Goal: Information Seeking & Learning: Find specific fact

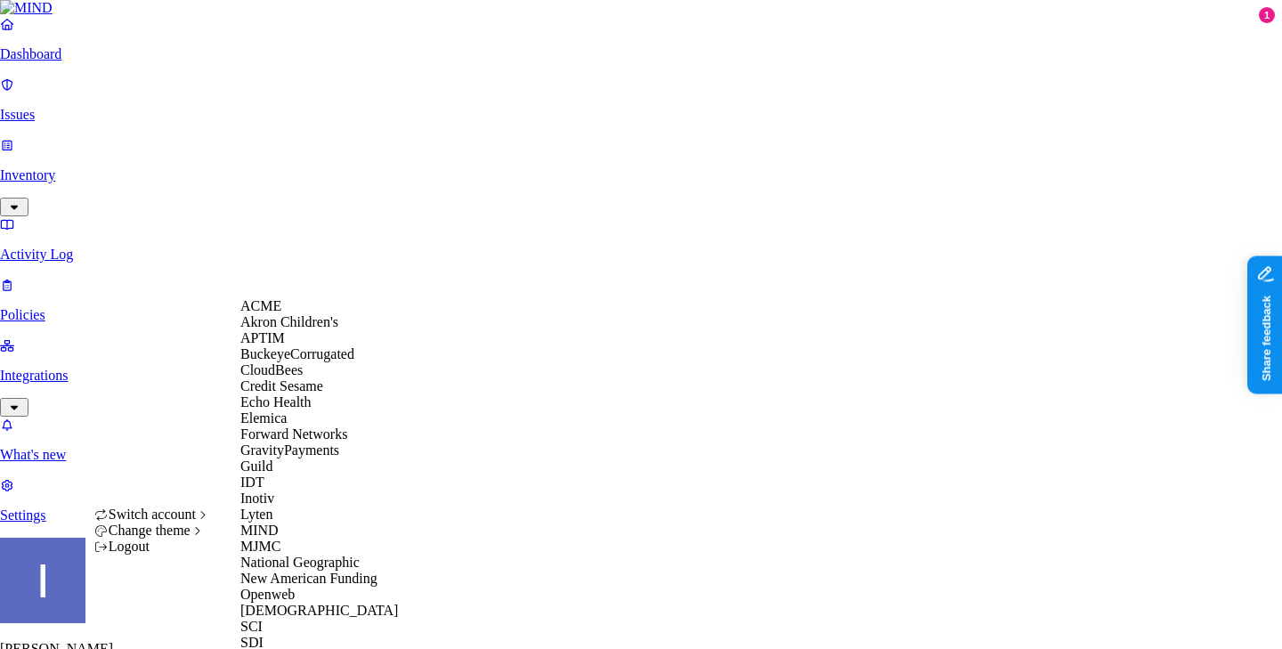
scroll to position [595, 0]
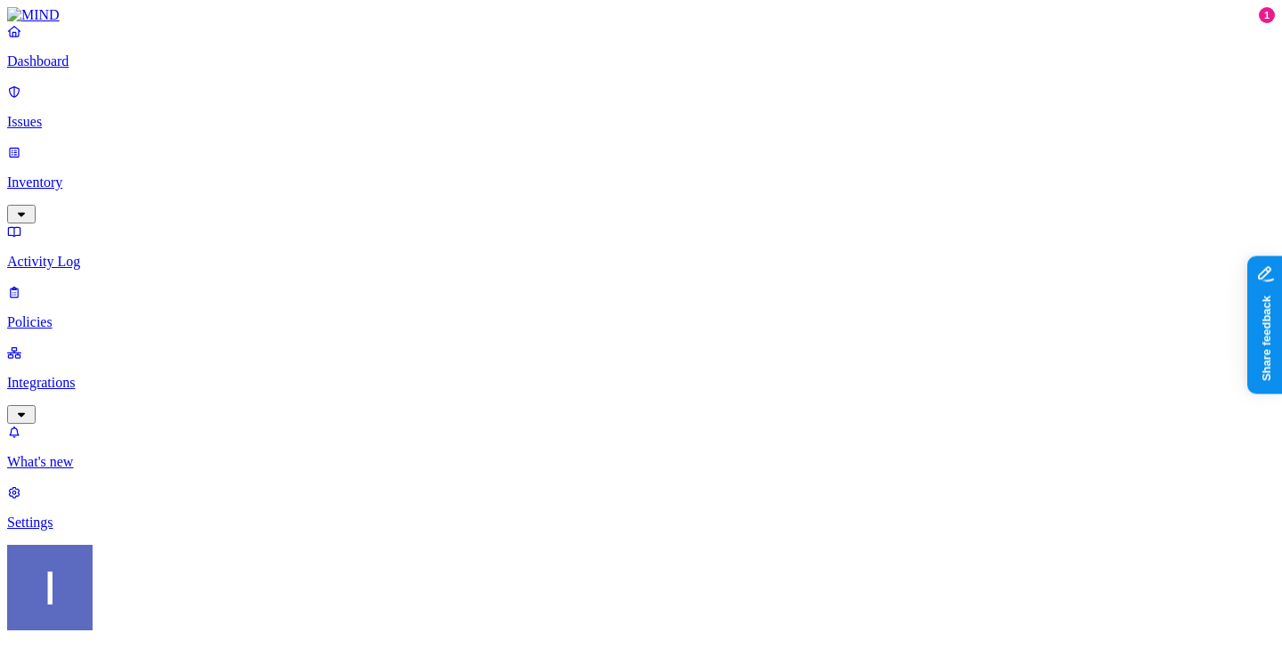
click at [55, 314] on p "Policies" at bounding box center [641, 322] width 1268 height 16
click at [150, 156] on link "Inventory" at bounding box center [641, 182] width 1268 height 77
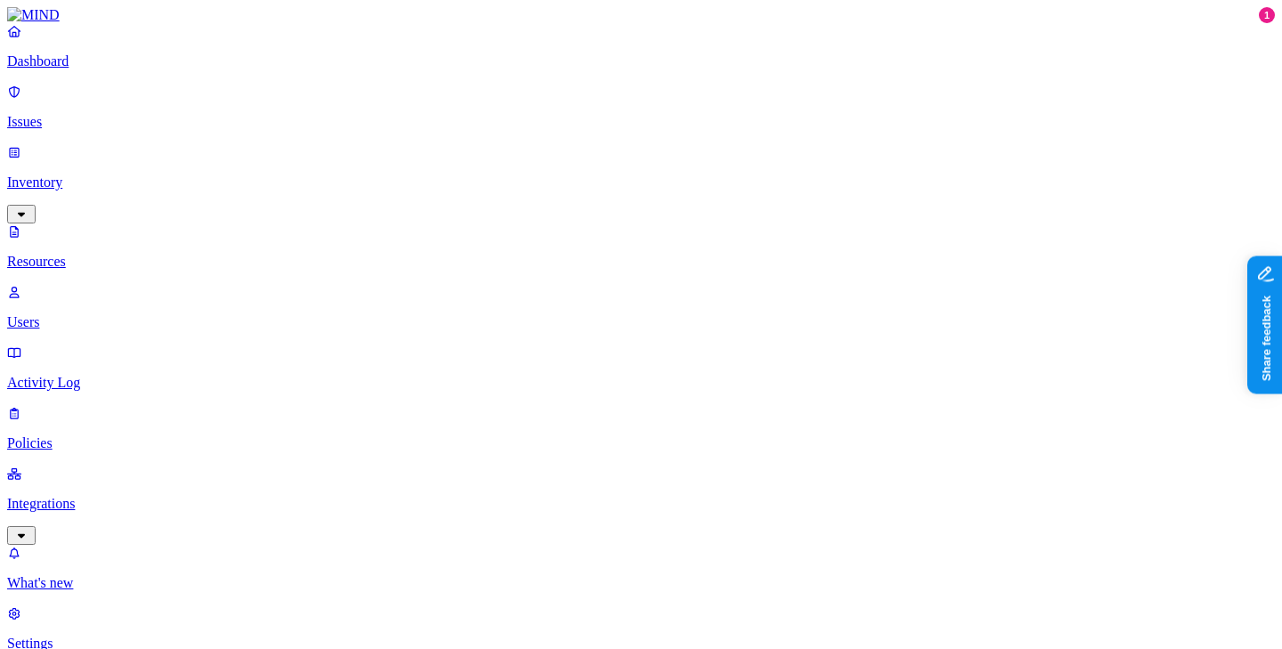
click at [117, 466] on link "Integrations" at bounding box center [641, 504] width 1268 height 77
click at [90, 575] on p "Endpoints" at bounding box center [641, 583] width 1268 height 16
type input "blr-akshay.j"
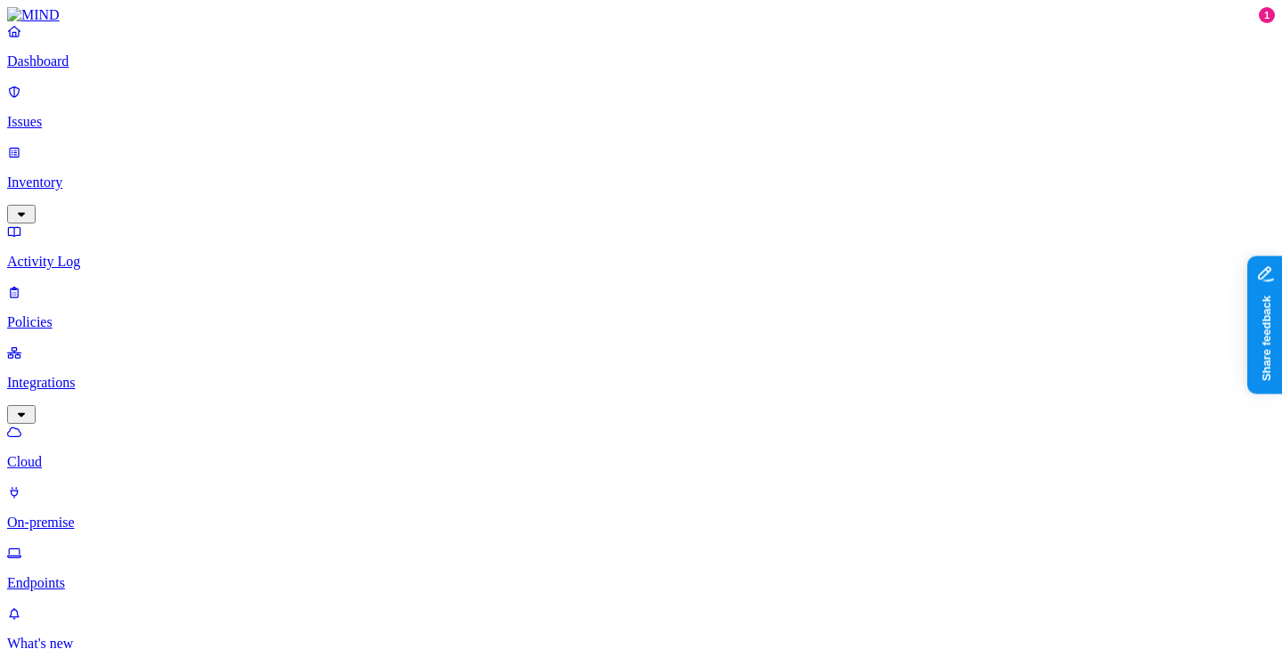
copy span "[EMAIL_ADDRESS][DOMAIN_NAME]"
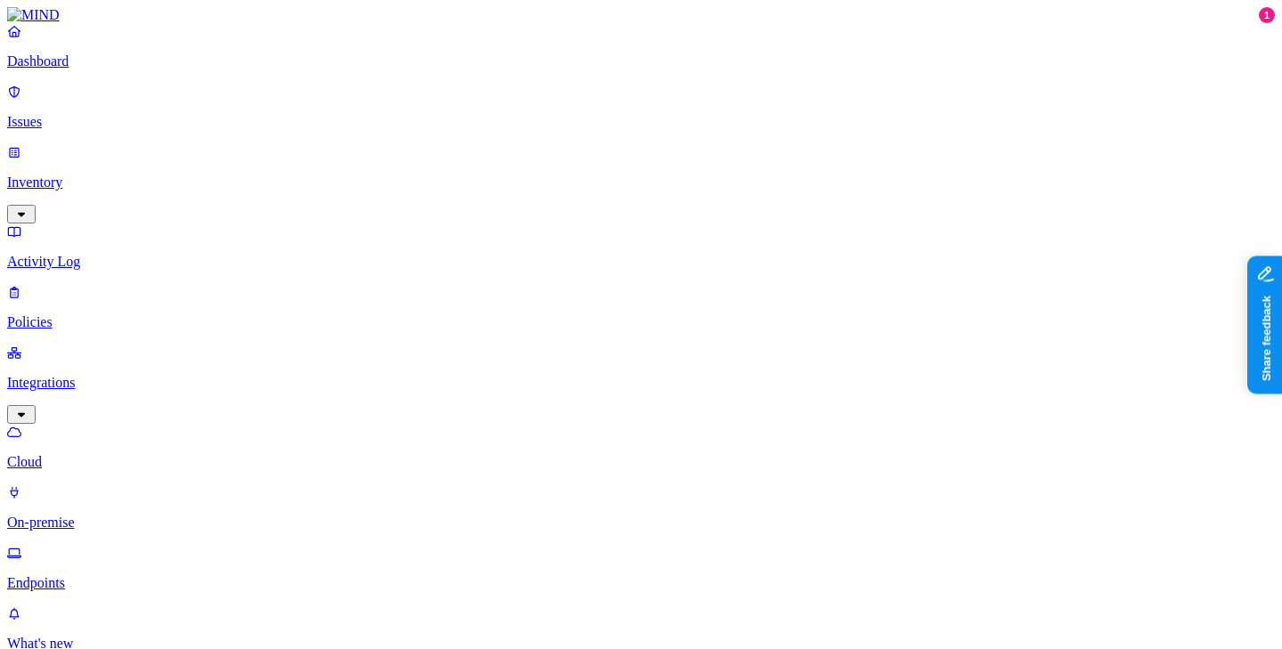
click at [173, 489] on nav "Dashboard Issues Inventory Activity Log Policies Integrations Cloud On-premise …" at bounding box center [641, 367] width 1268 height 689
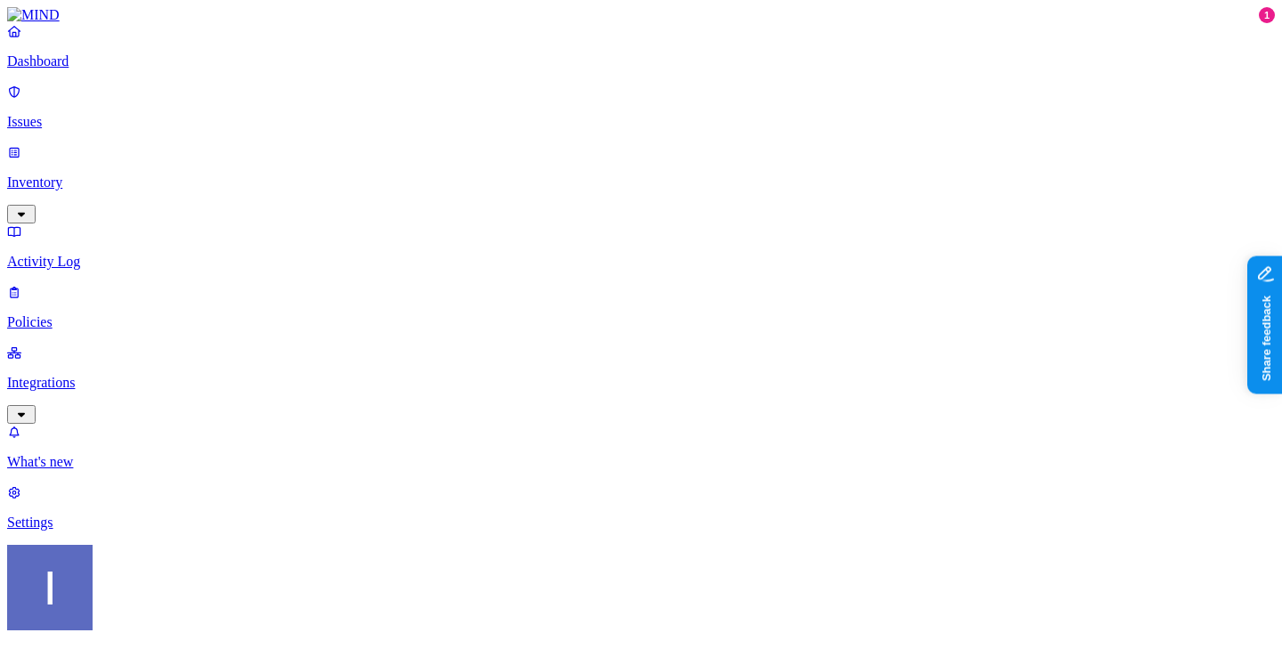
paste input "[EMAIL_ADDRESS][DOMAIN_NAME]"
type input "[EMAIL_ADDRESS][DOMAIN_NAME]"
click at [78, 144] on link "Inventory" at bounding box center [641, 182] width 1268 height 77
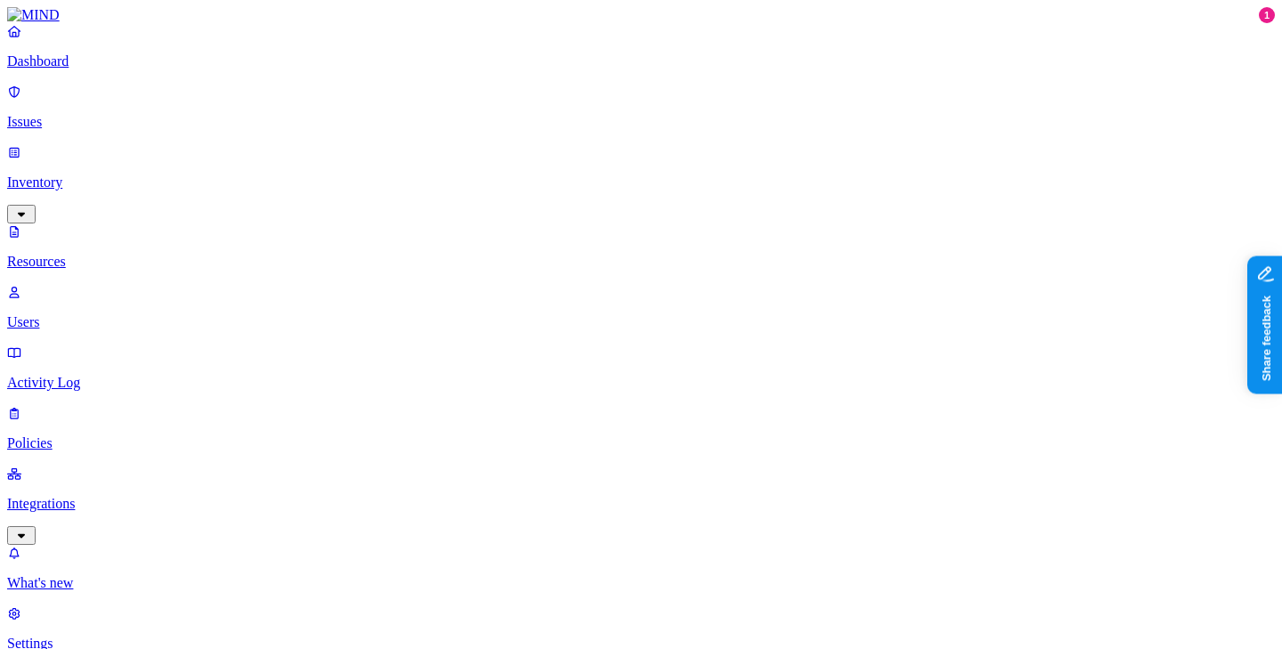
click at [103, 284] on link "Users" at bounding box center [641, 307] width 1268 height 46
paste input "[EMAIL_ADDRESS][DOMAIN_NAME]"
drag, startPoint x: 392, startPoint y: 95, endPoint x: 483, endPoint y: 104, distance: 92.1
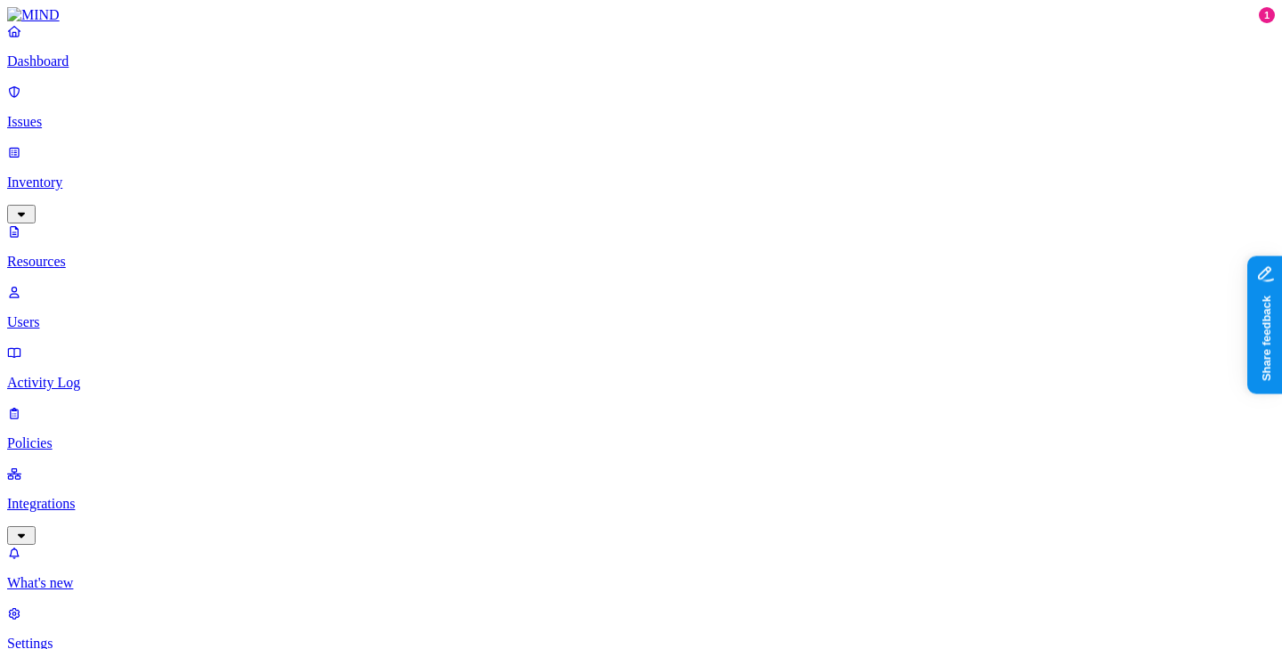
type input "[EMAIL_ADDRESS][DOMAIN_NAME]"
drag, startPoint x: 982, startPoint y: 393, endPoint x: 1191, endPoint y: 399, distance: 209.2
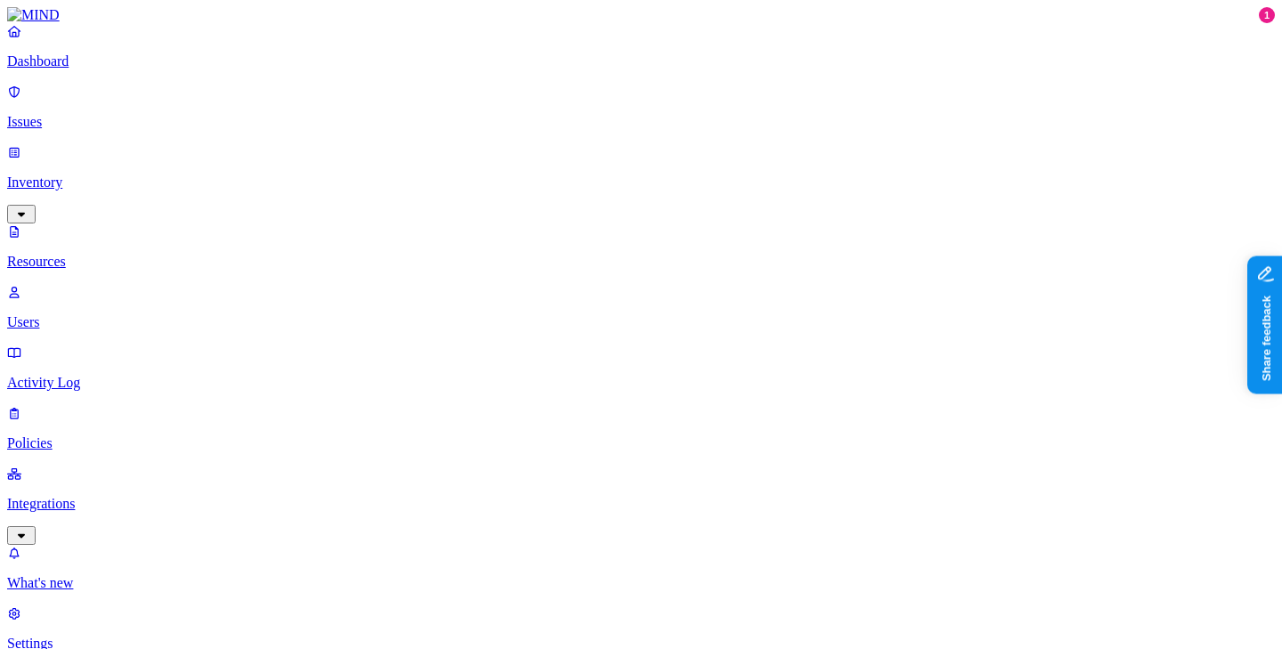
drag, startPoint x: 981, startPoint y: 322, endPoint x: 1044, endPoint y: 326, distance: 63.3
drag, startPoint x: 1024, startPoint y: 318, endPoint x: 1123, endPoint y: 358, distance: 107.4
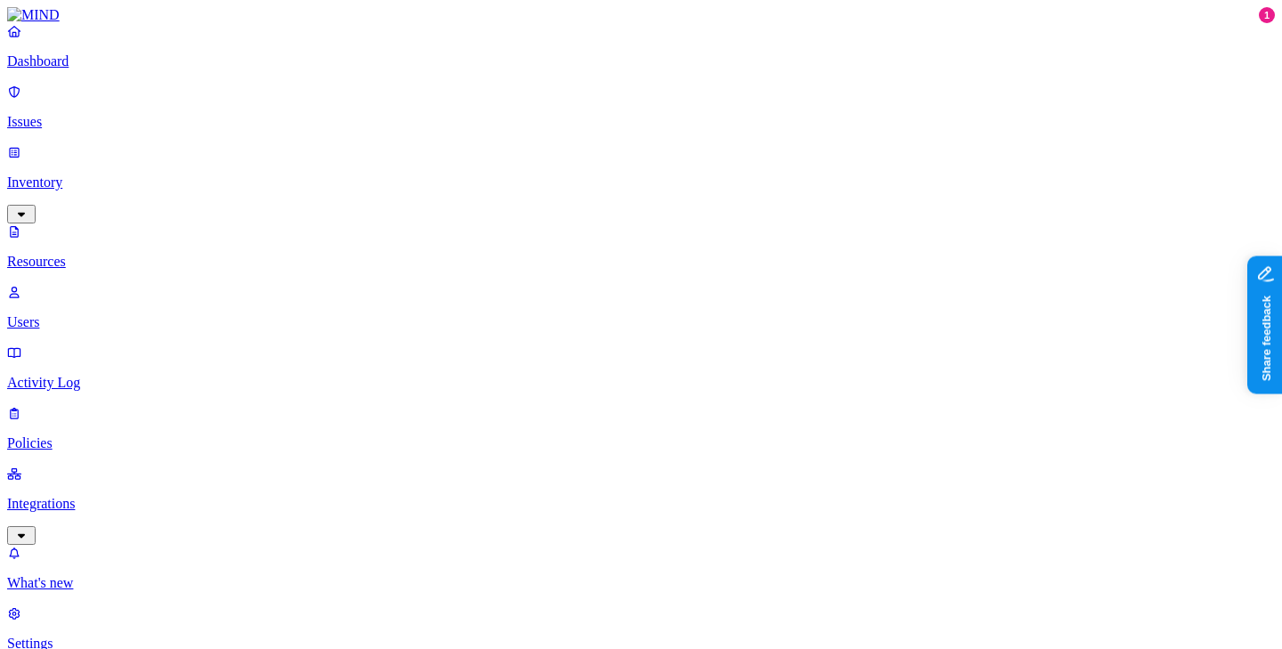
scroll to position [0, 0]
click at [112, 636] on p "Settings" at bounding box center [641, 644] width 1268 height 16
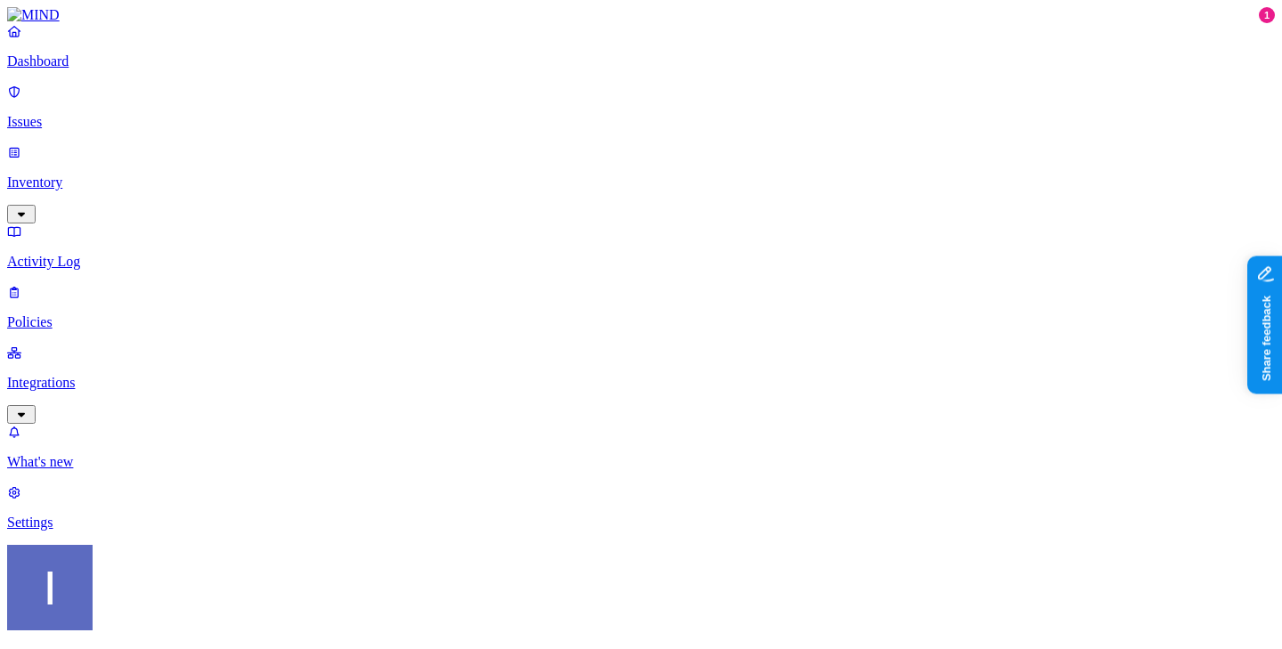
scroll to position [154, 0]
click at [76, 375] on p "Integrations" at bounding box center [641, 383] width 1268 height 16
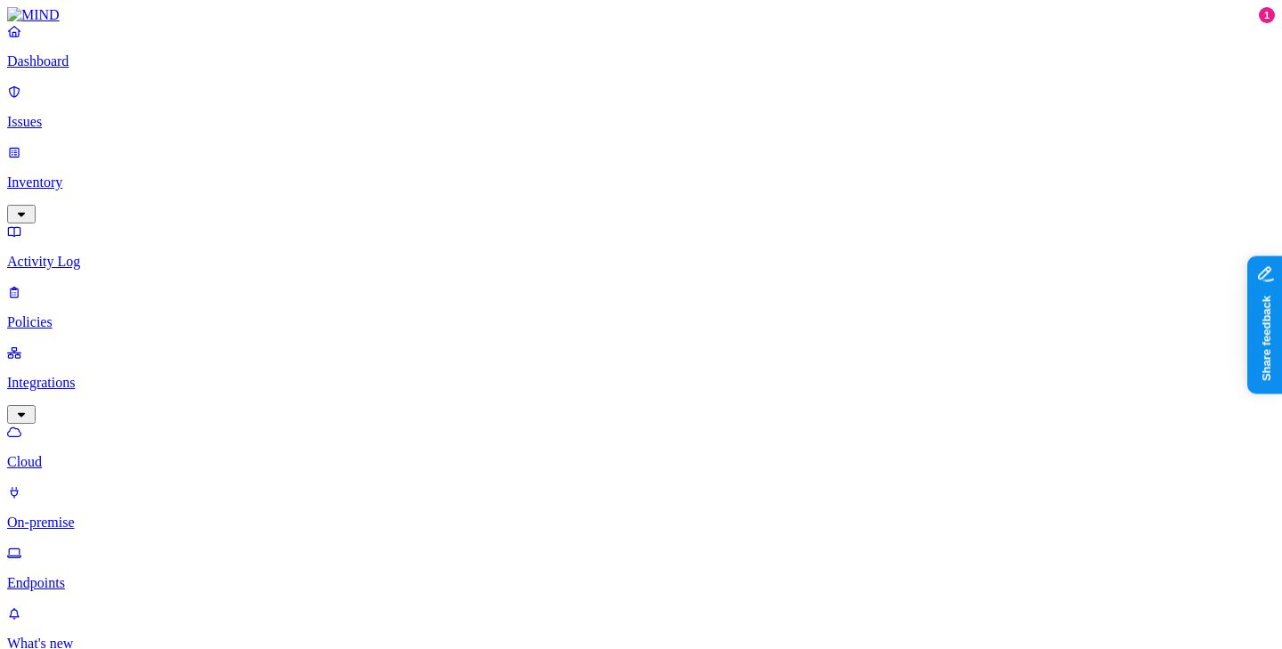
click at [144, 575] on p "Endpoints" at bounding box center [641, 583] width 1268 height 16
type input "[EMAIL_ADDRESS][DOMAIN_NAME]"
click at [75, 284] on link "Policies" at bounding box center [641, 307] width 1268 height 46
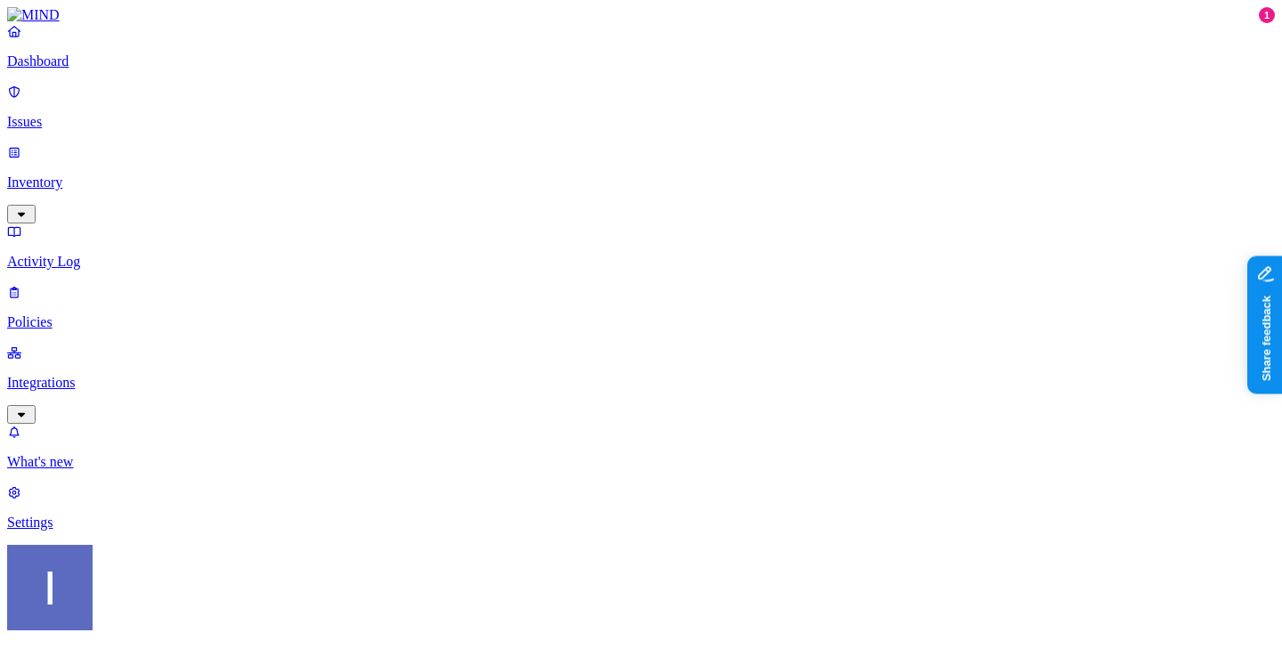
click at [98, 174] on p "Inventory" at bounding box center [641, 182] width 1268 height 16
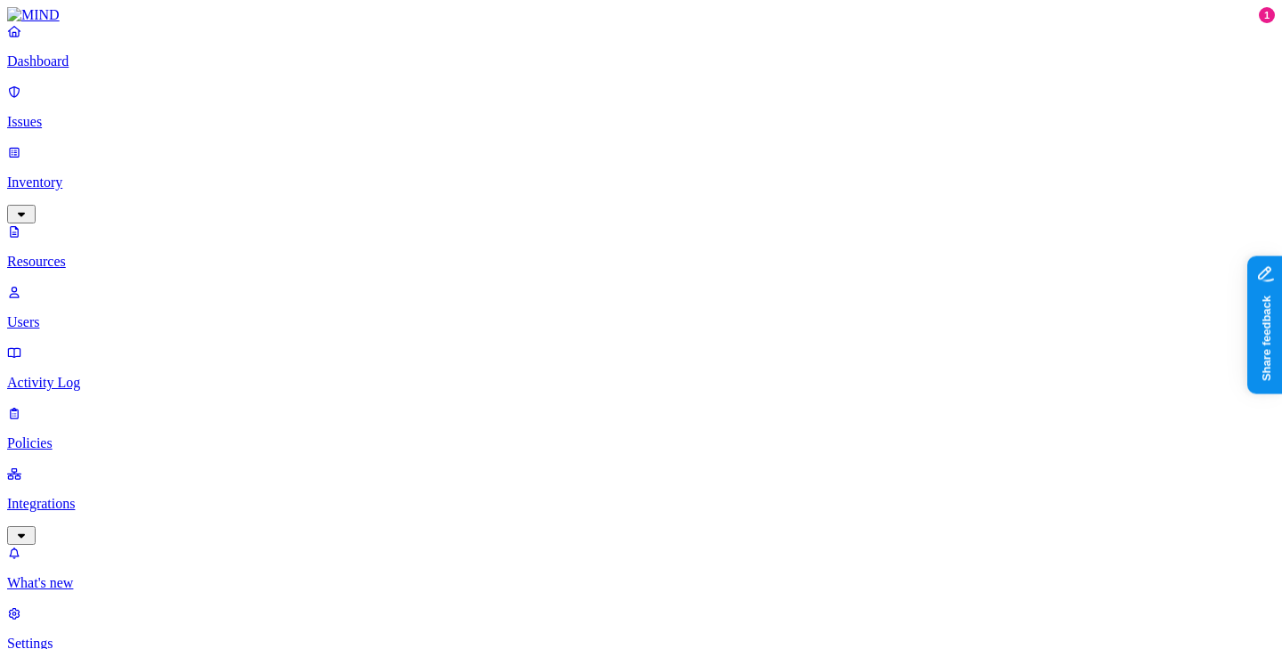
click at [96, 314] on p "Users" at bounding box center [641, 322] width 1268 height 16
paste input "[EMAIL_ADDRESS][DOMAIN_NAME]"
type input "[EMAIL_ADDRESS][DOMAIN_NAME]"
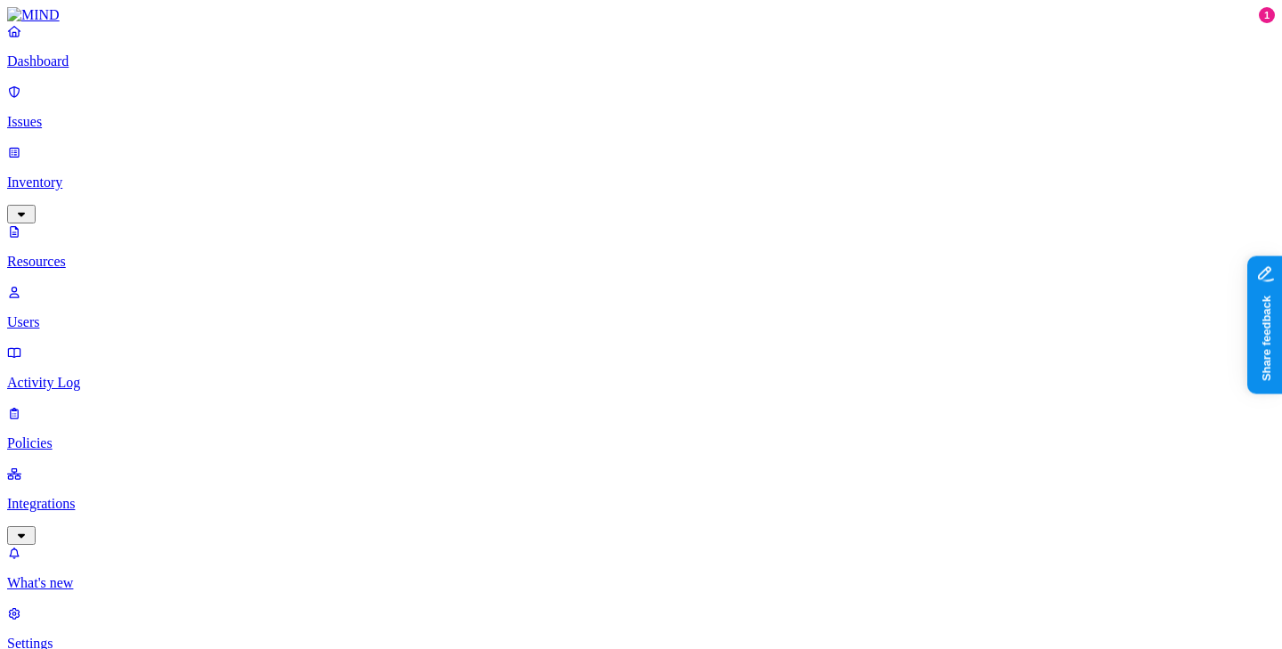
copy h3 "[EMAIL_ADDRESS][DOMAIN_NAME]"
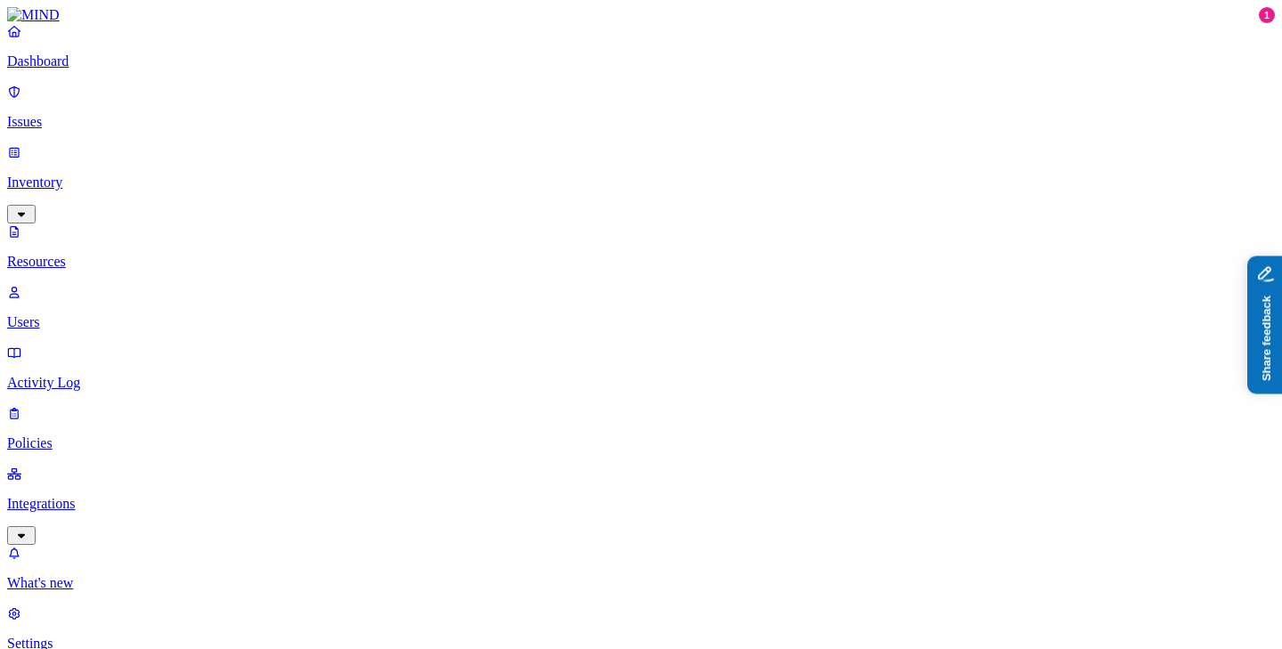
drag, startPoint x: 2228, startPoint y: 788, endPoint x: 1304, endPoint y: 401, distance: 1001.5
drag, startPoint x: 977, startPoint y: 357, endPoint x: 1014, endPoint y: 357, distance: 36.5
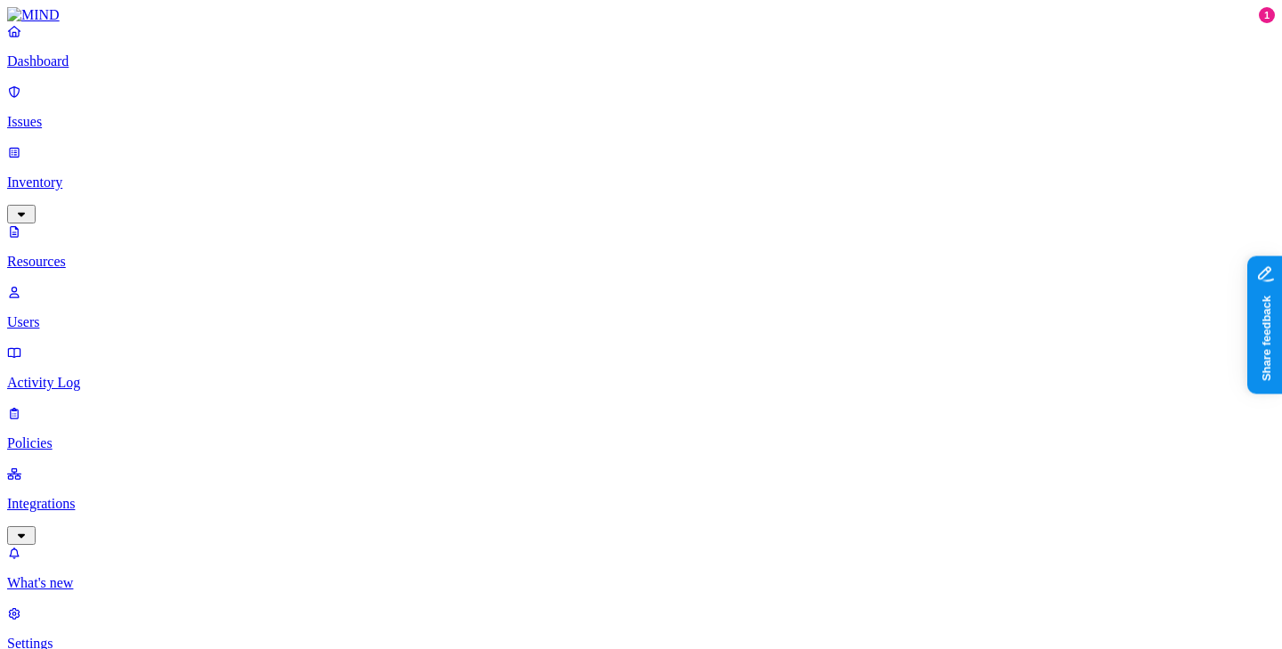
scroll to position [341, 0]
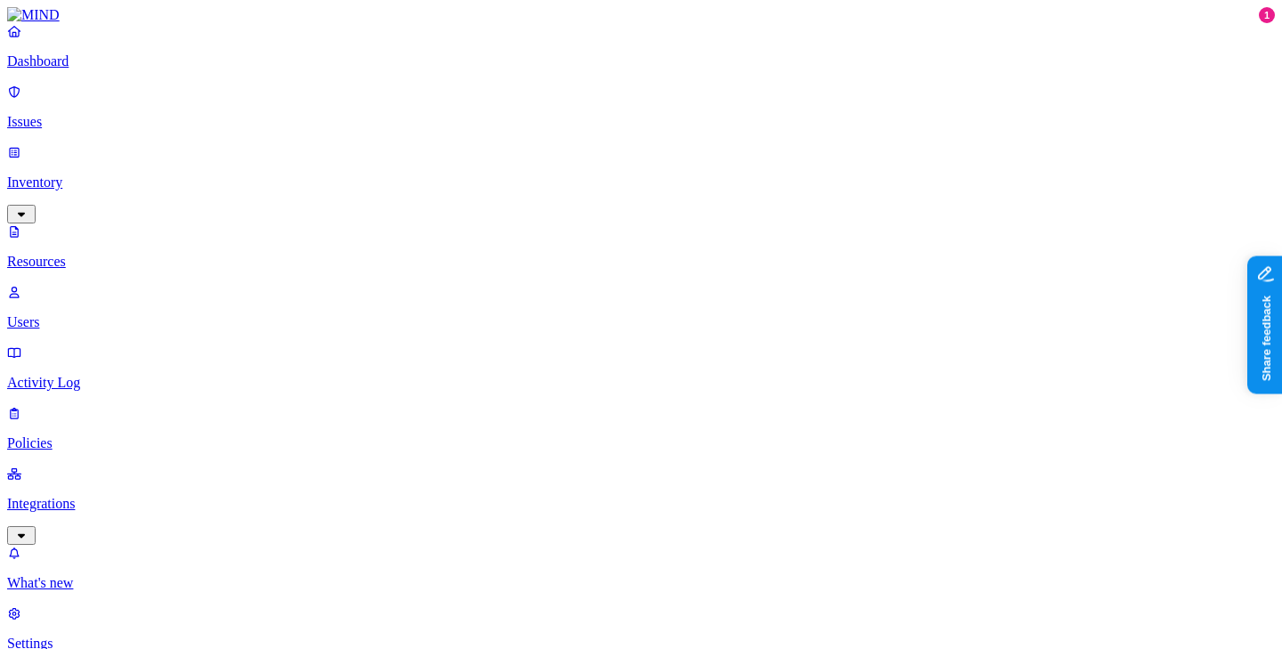
scroll to position [62, 0]
drag, startPoint x: 976, startPoint y: 320, endPoint x: 1135, endPoint y: 320, distance: 159.3
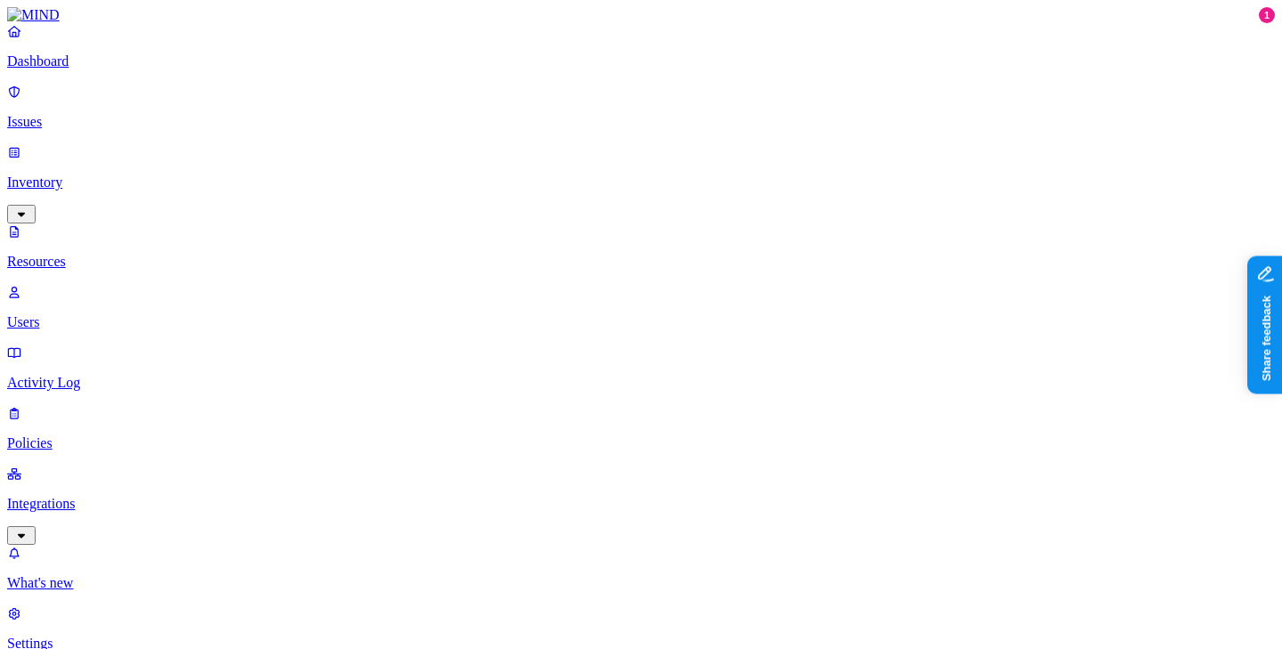
copy h3 "[EMAIL_ADDRESS][DOMAIN_NAME]"
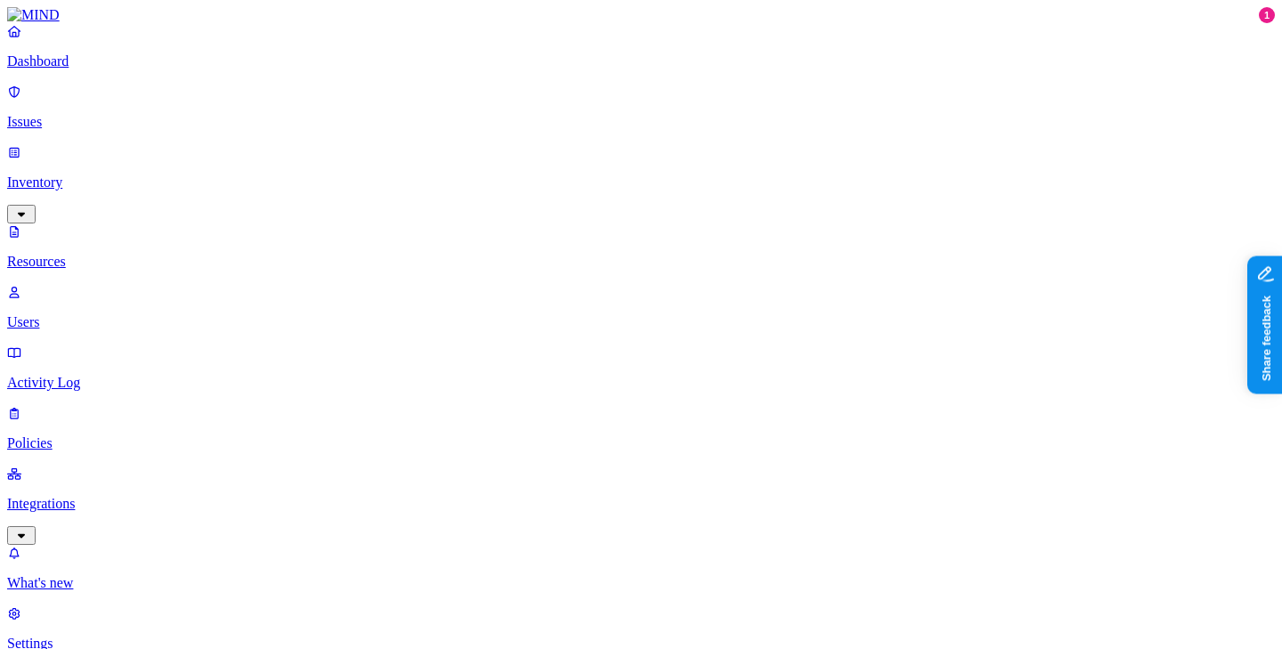
copy h3 "[EMAIL_ADDRESS][DOMAIN_NAME]"
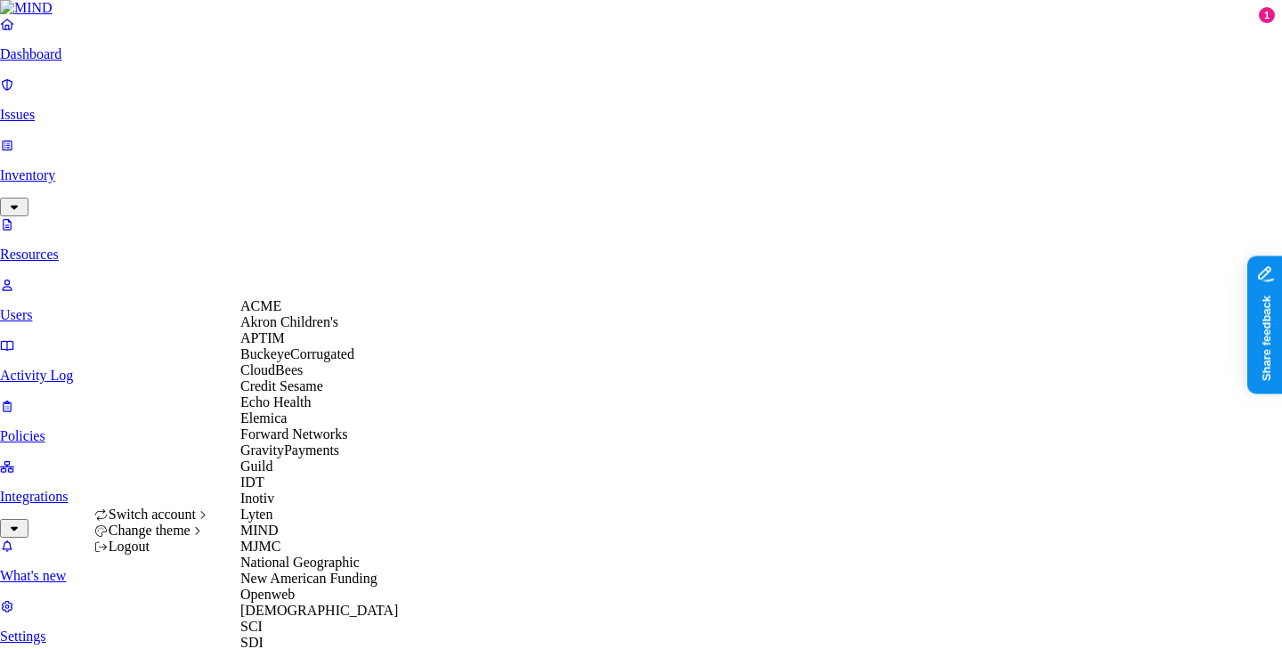
click at [351, 313] on div "ACME" at bounding box center [326, 306] width 173 height 16
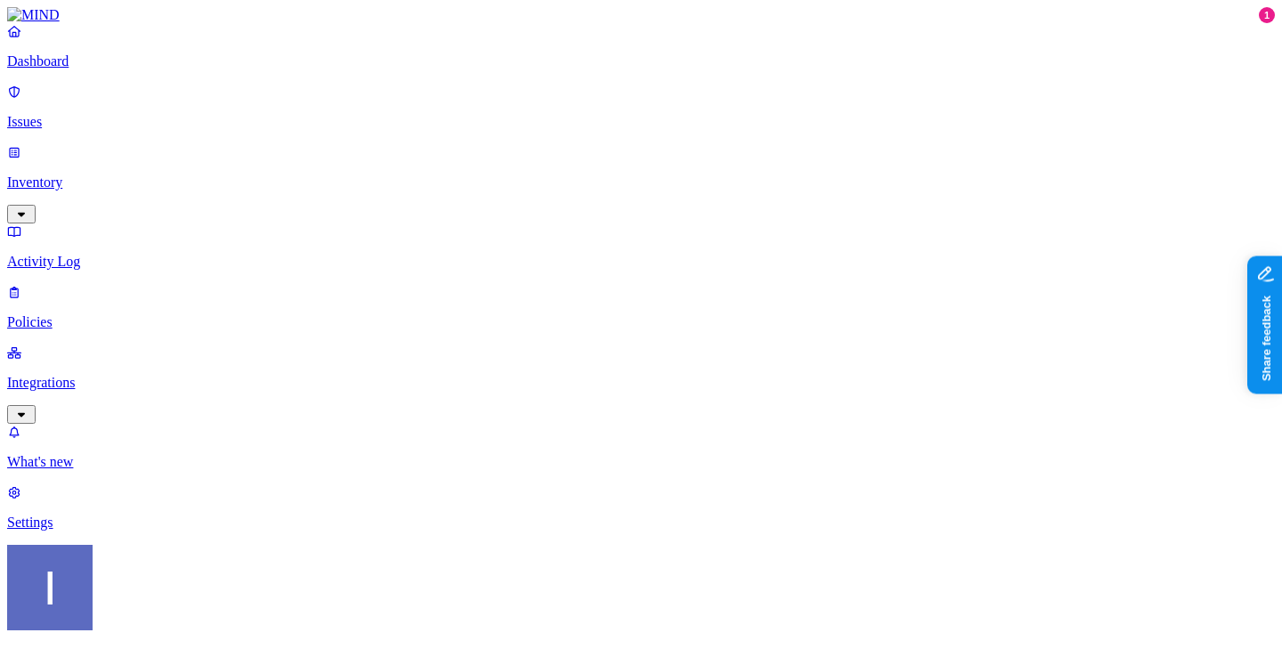
click at [103, 174] on p "Inventory" at bounding box center [641, 182] width 1268 height 16
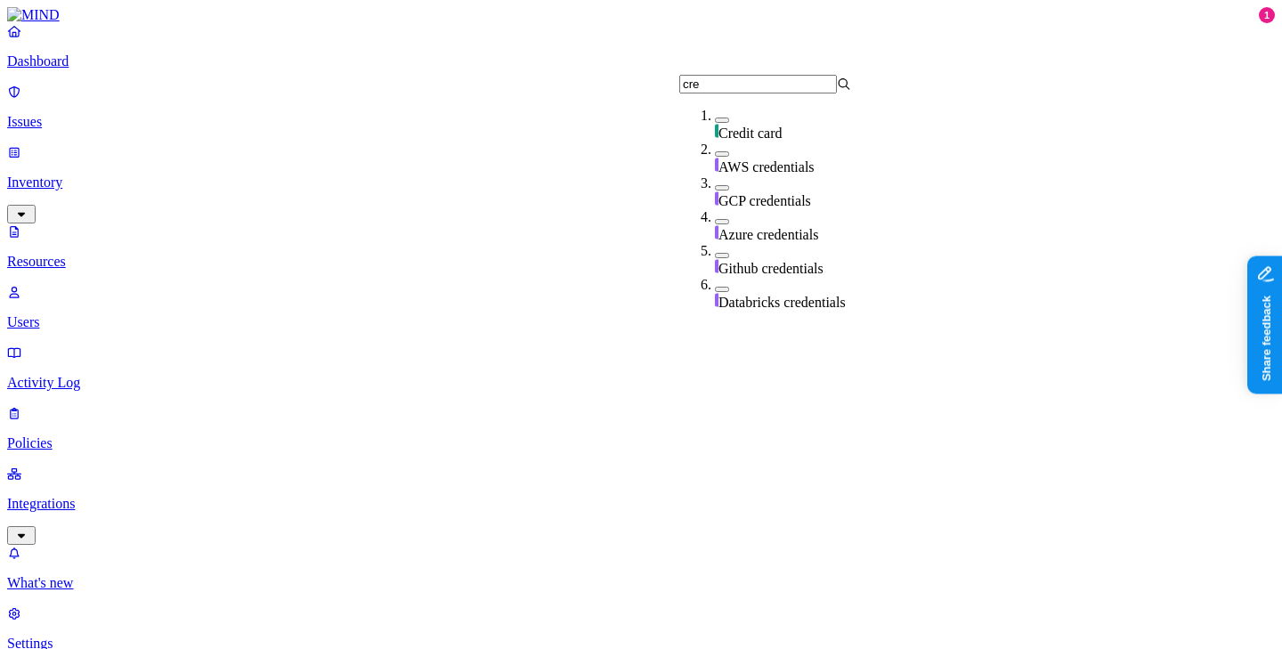
type input "cred"
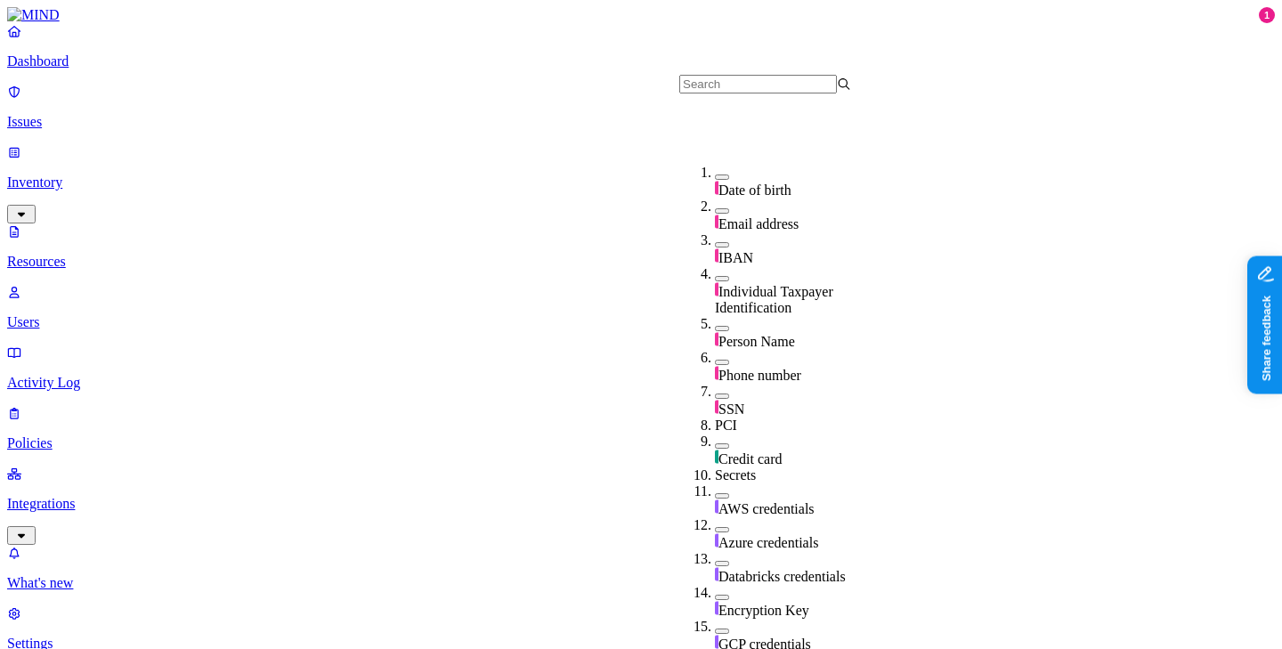
scroll to position [180, 0]
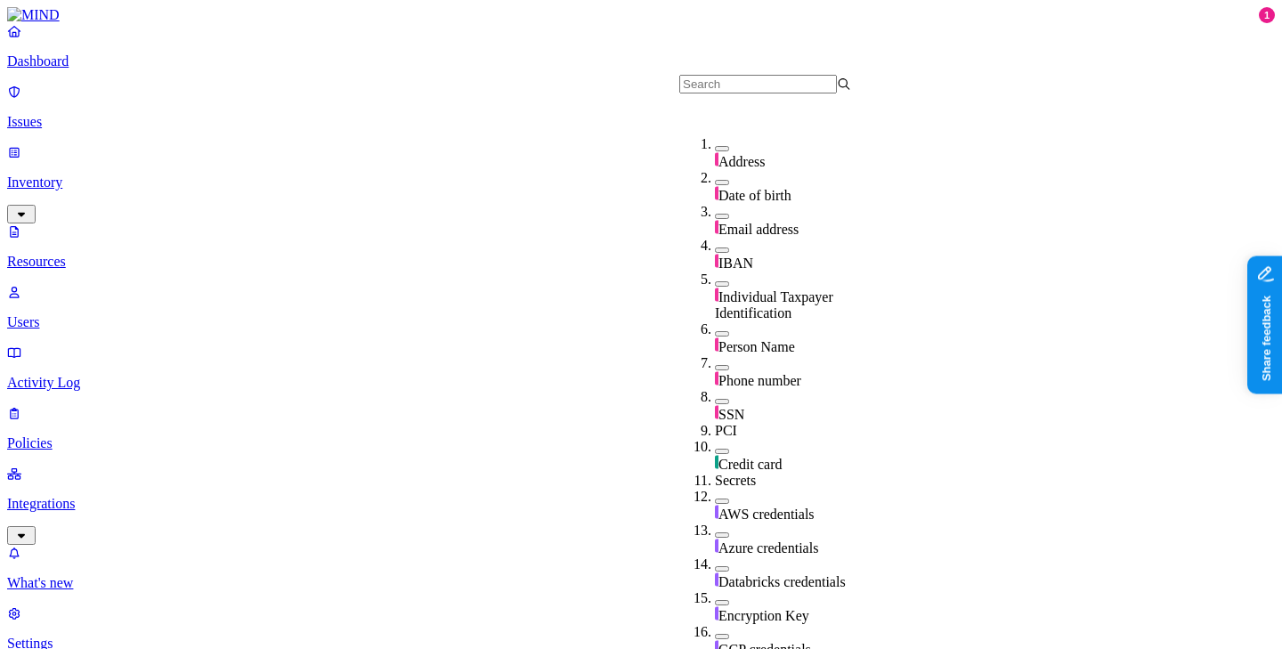
click at [723, 423] on div "PCI" at bounding box center [801, 431] width 172 height 16
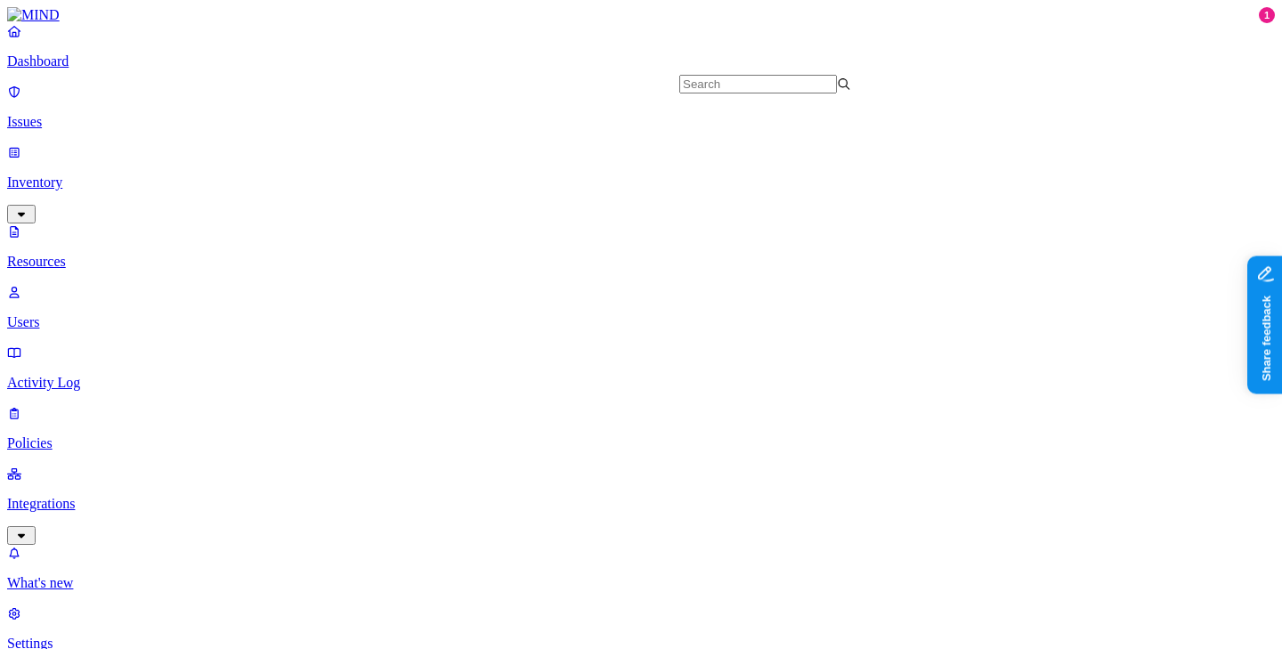
scroll to position [797, 0]
click at [100, 435] on p "Policies" at bounding box center [641, 443] width 1268 height 16
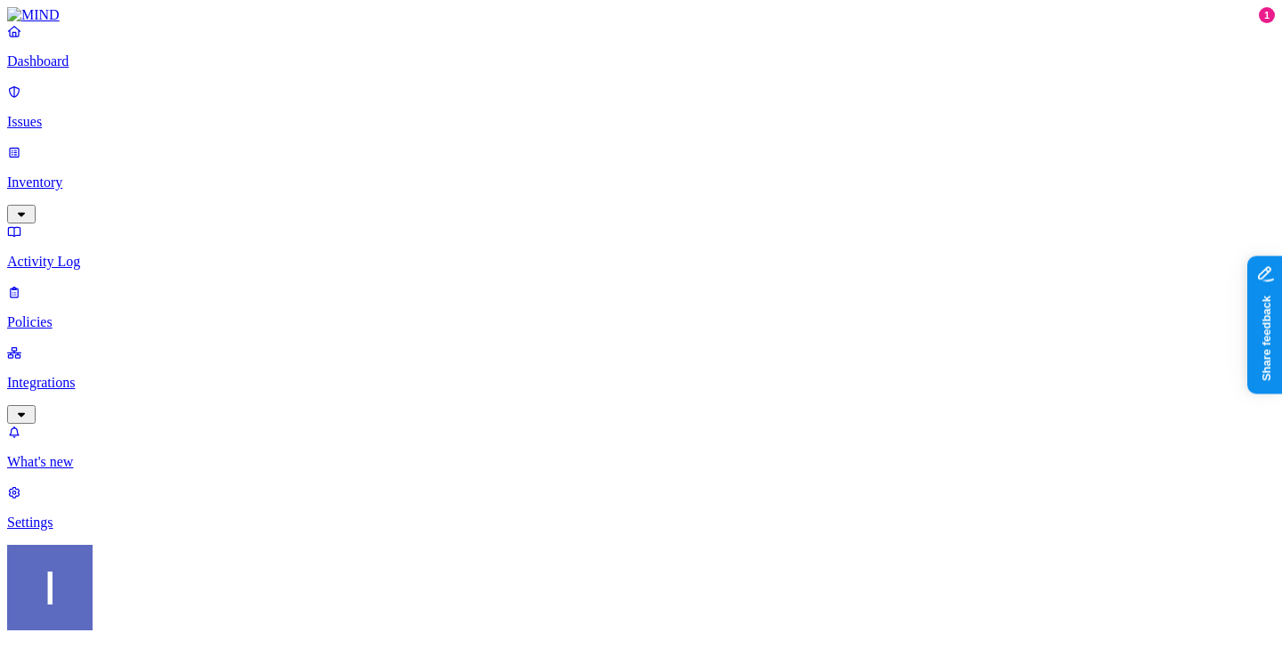
click at [97, 114] on p "Issues" at bounding box center [641, 122] width 1268 height 16
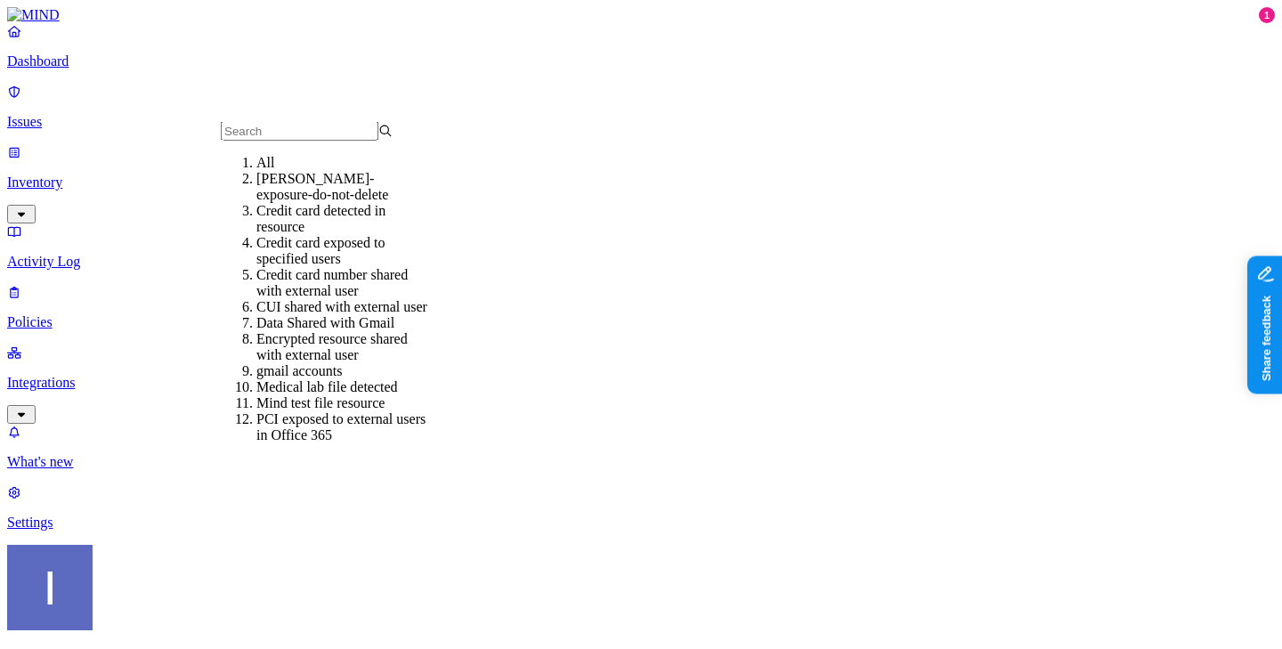
click at [131, 314] on p "Policies" at bounding box center [641, 322] width 1268 height 16
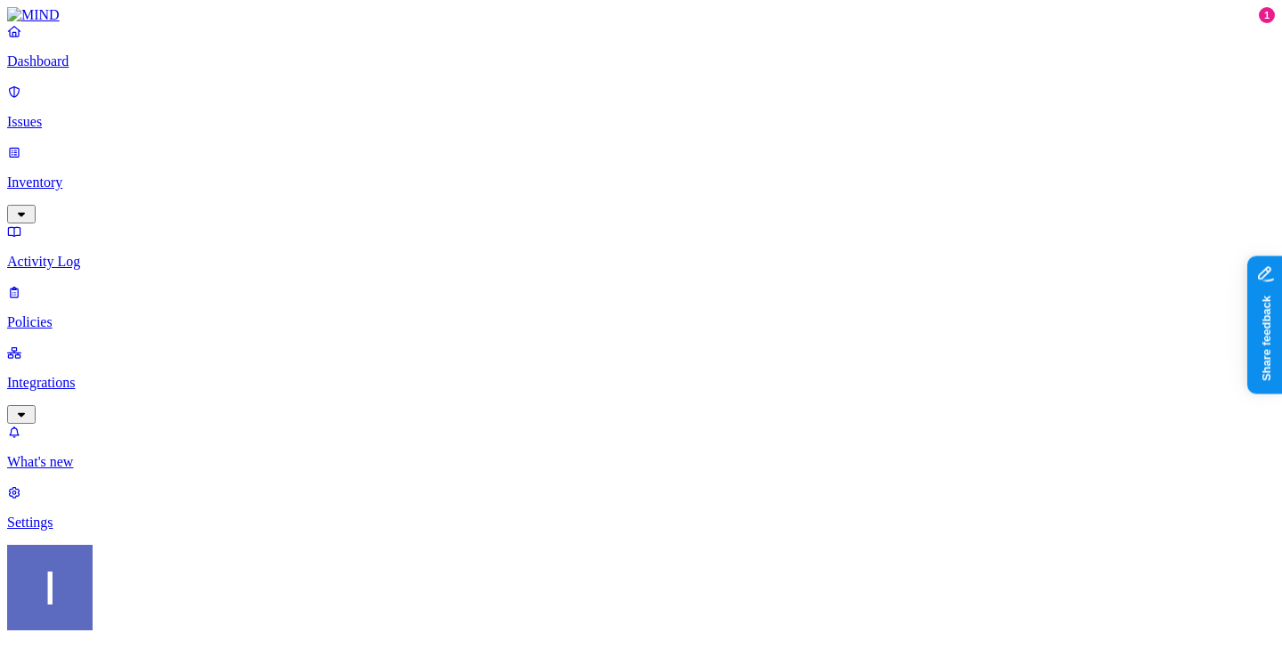
click at [128, 114] on p "Issues" at bounding box center [641, 122] width 1268 height 16
click at [128, 174] on p "Inventory" at bounding box center [641, 182] width 1268 height 16
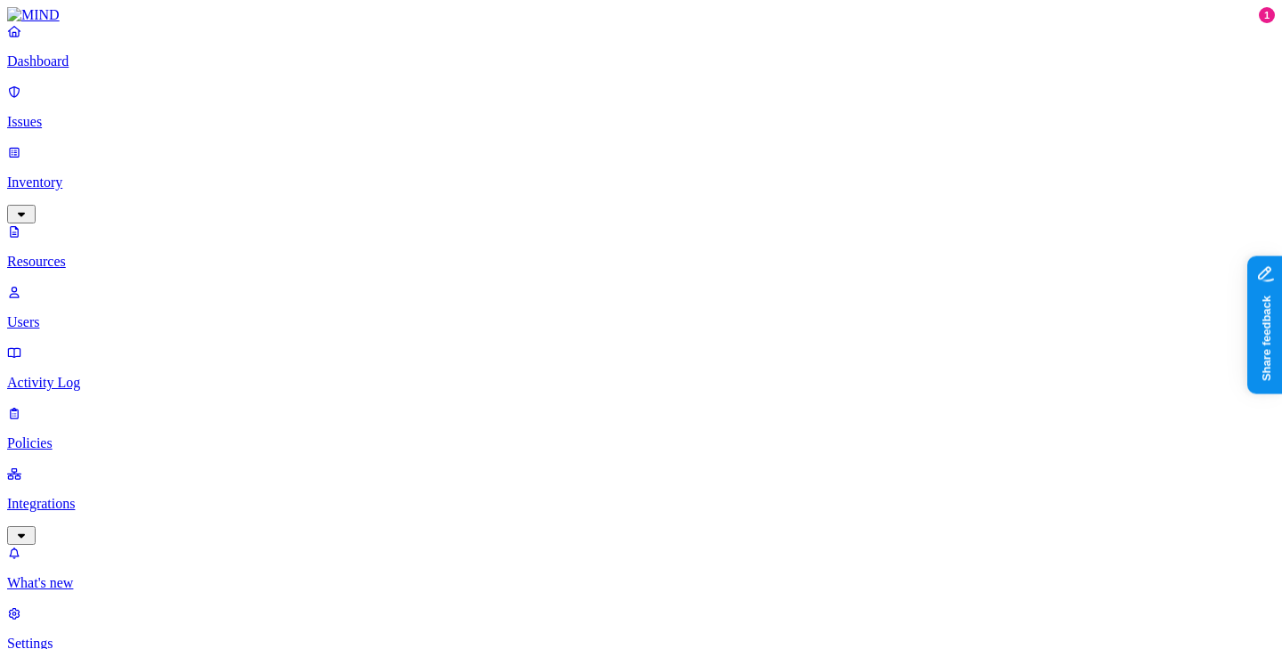
click at [149, 69] on p "Dashboard" at bounding box center [641, 61] width 1268 height 16
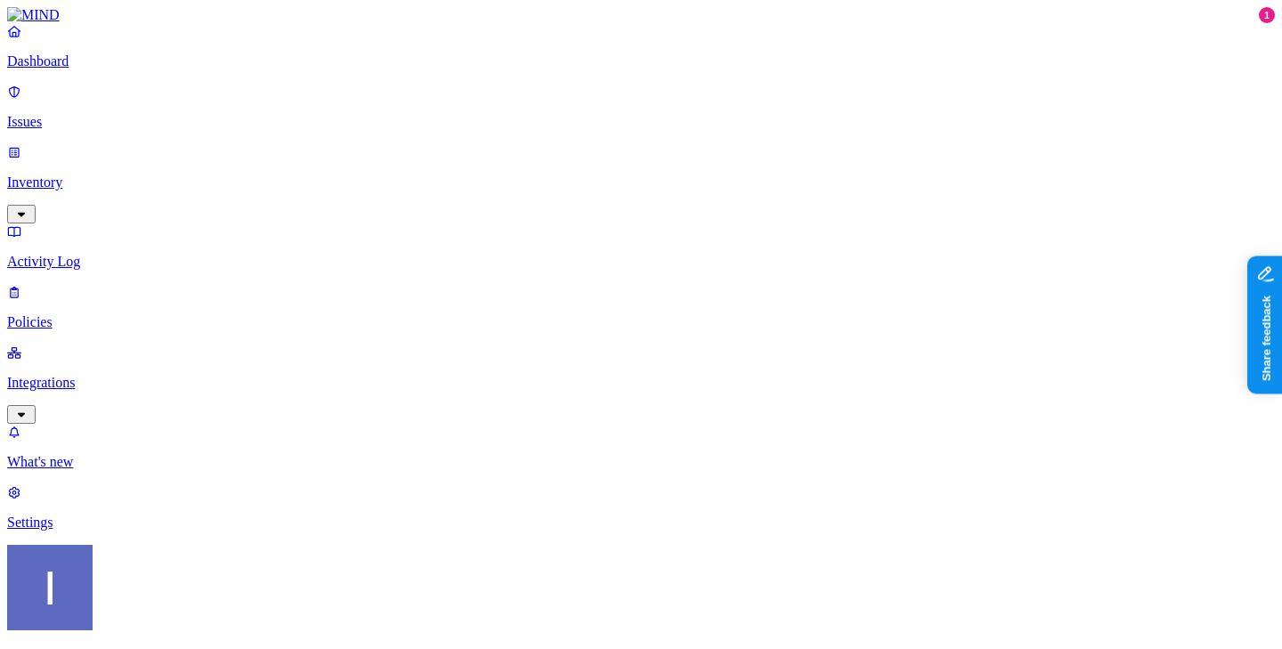
click at [75, 154] on link "Inventory" at bounding box center [641, 182] width 1268 height 77
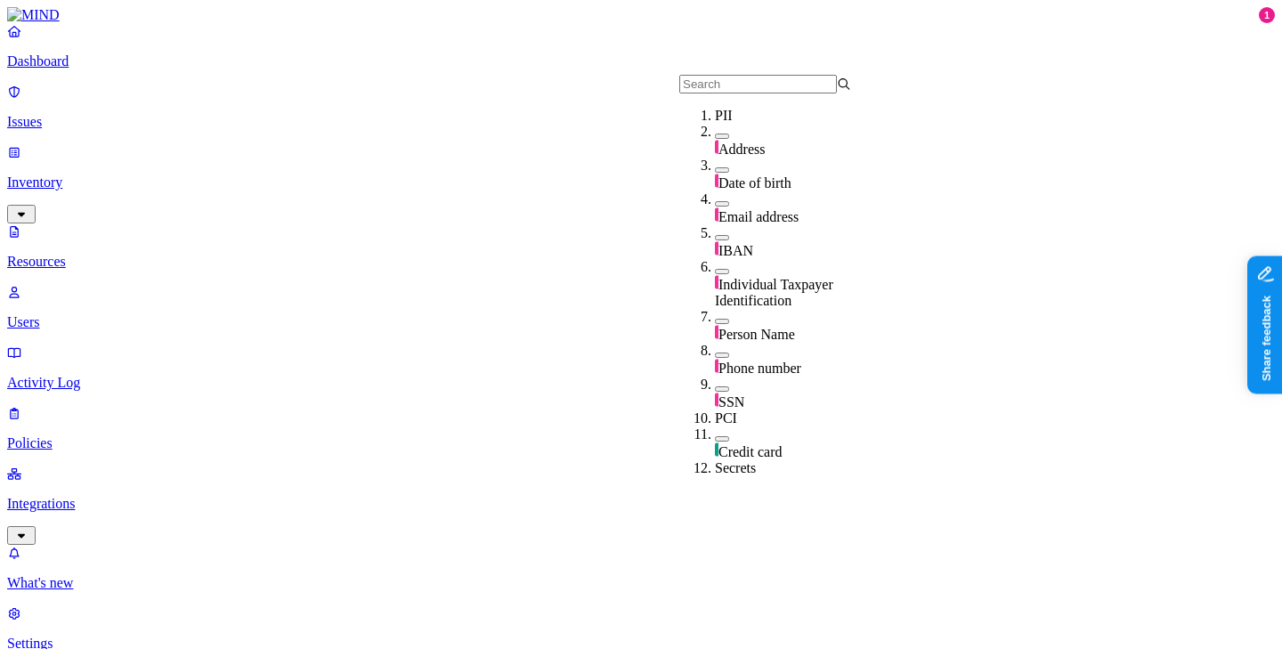
click at [732, 84] on input "text" at bounding box center [758, 84] width 158 height 19
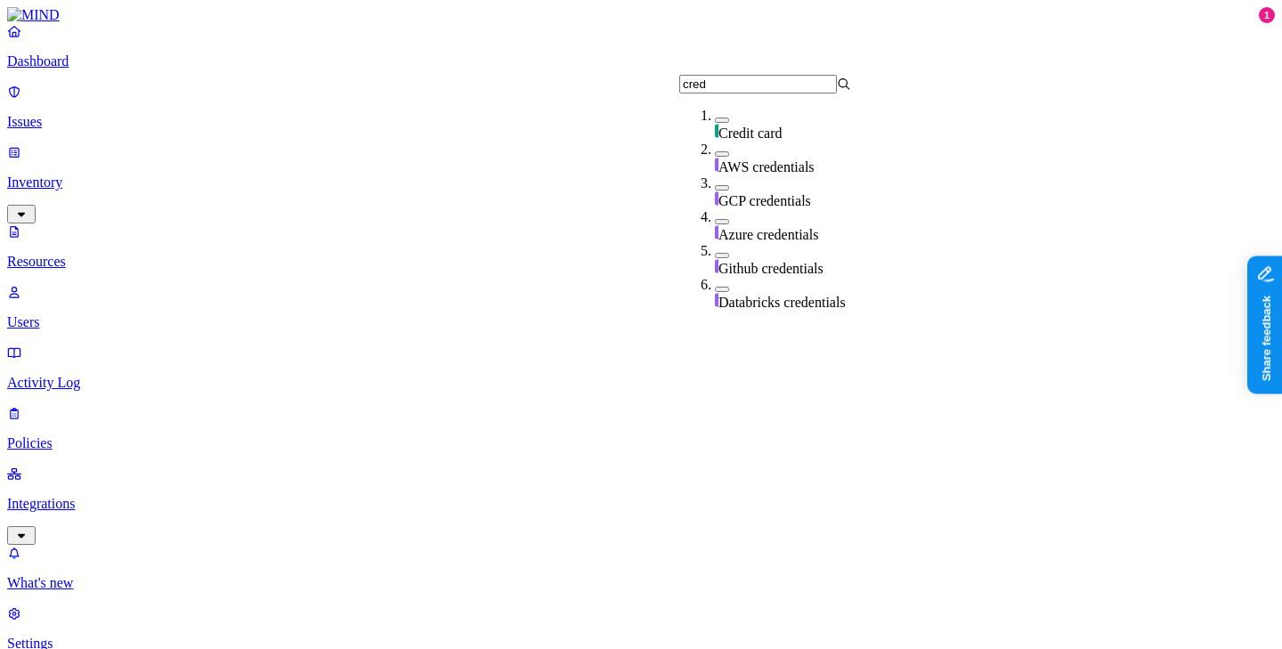
type input "cred"
click at [733, 127] on span "Credit card" at bounding box center [750, 133] width 64 height 15
